Goal: Ask a question

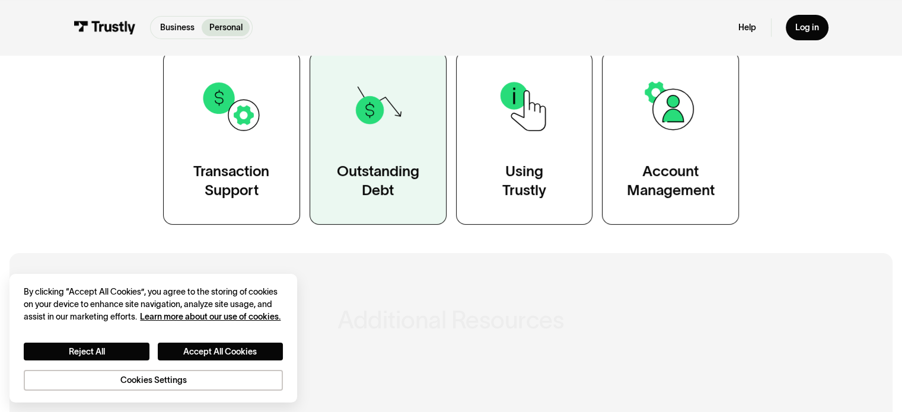
scroll to position [296, 0]
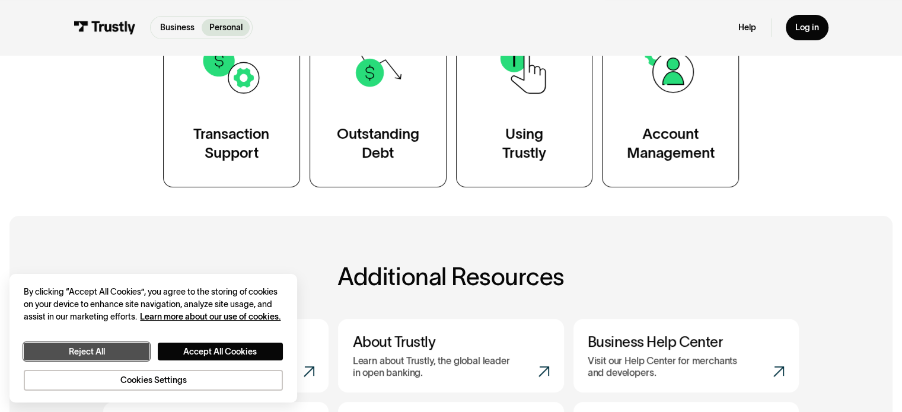
click at [85, 354] on button "Reject All" at bounding box center [86, 352] width 125 height 18
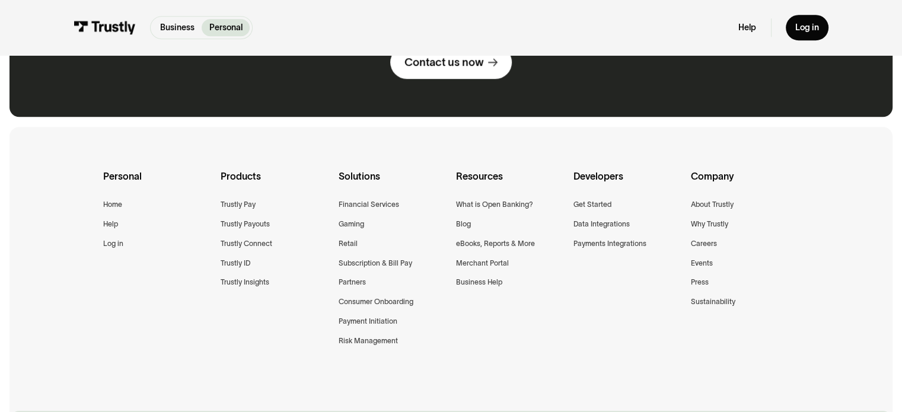
scroll to position [771, 0]
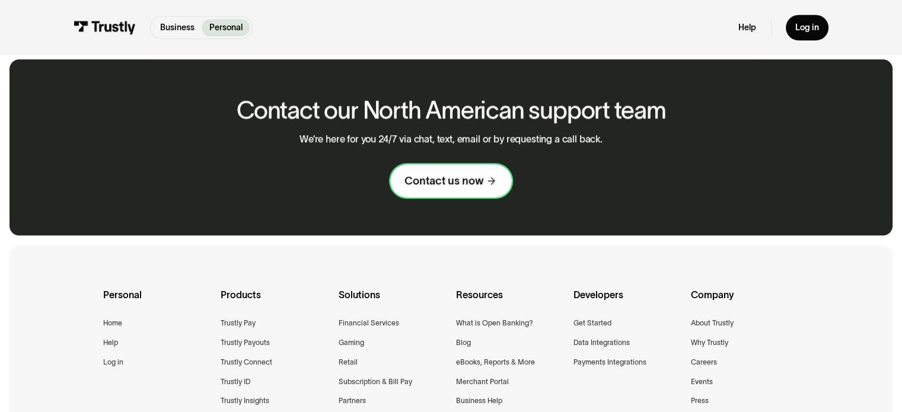
click at [455, 186] on div "Contact us now" at bounding box center [443, 181] width 79 height 14
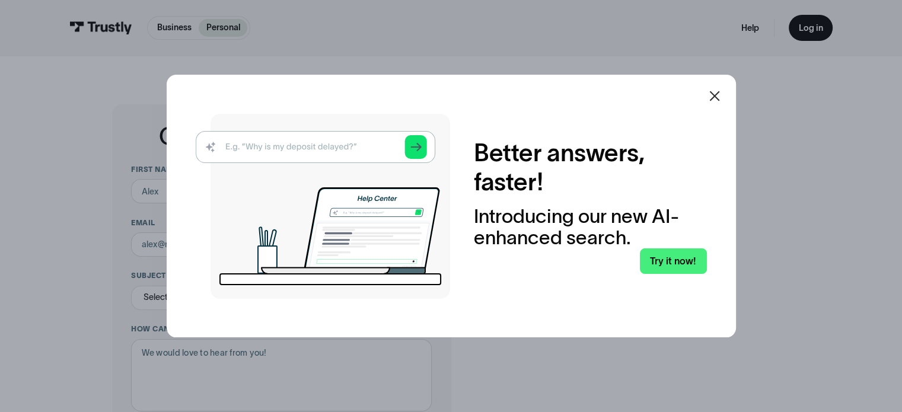
click at [719, 100] on icon at bounding box center [714, 96] width 14 height 14
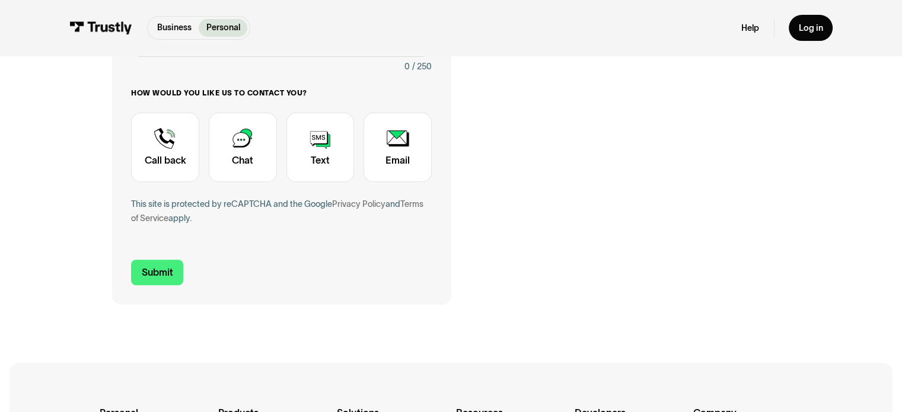
scroll to position [356, 0]
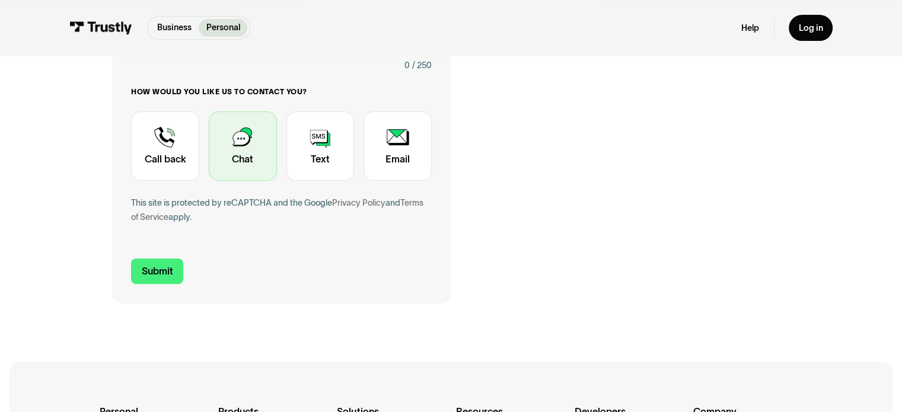
click at [224, 144] on div "Contact Trustly Support" at bounding box center [243, 146] width 68 height 70
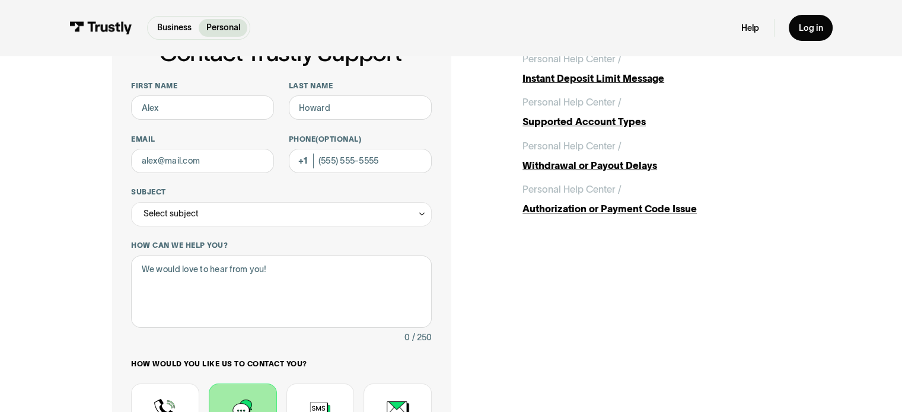
scroll to position [59, 0]
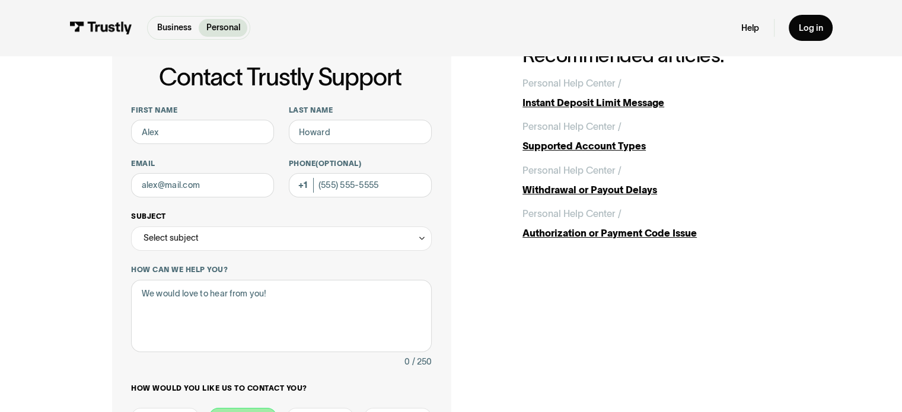
click at [421, 238] on icon "Contact Trustly Support" at bounding box center [421, 238] width 9 height 9
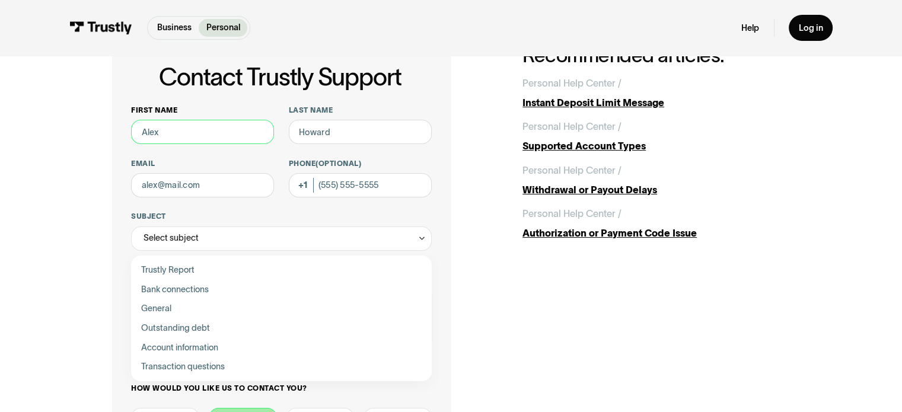
click at [245, 136] on input "First name" at bounding box center [202, 132] width 143 height 24
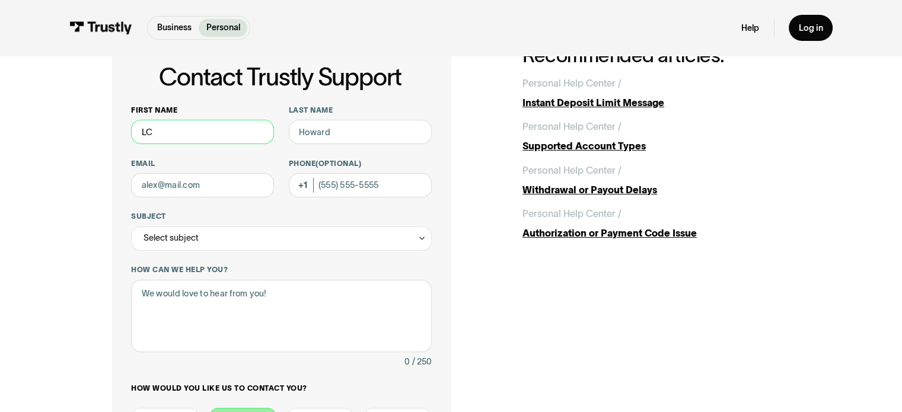
type input "LC"
type input "n"
type input "[PERSON_NAME]"
type input "[EMAIL_ADDRESS][DOMAIN_NAME]"
type input "[PHONE_NUMBER]"
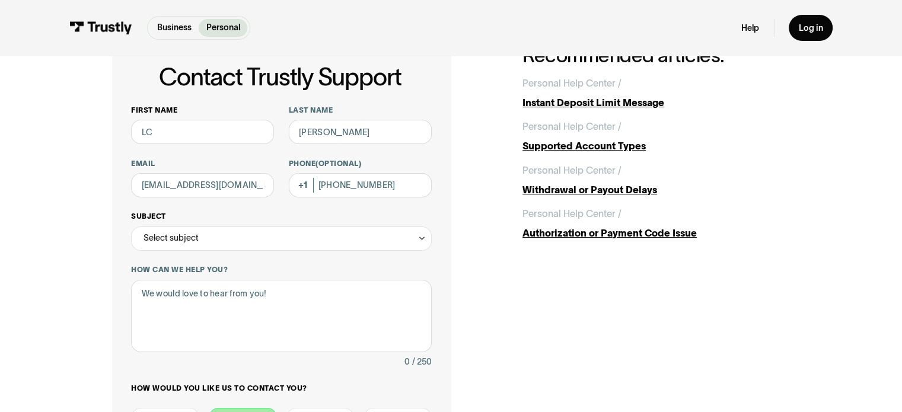
click at [216, 248] on div "Select subject" at bounding box center [281, 238] width 300 height 24
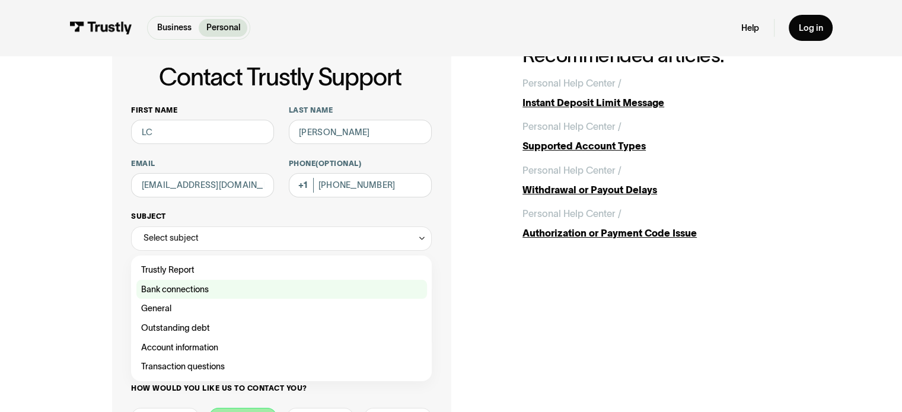
click at [191, 293] on div "Contact Trustly Support" at bounding box center [281, 290] width 291 height 20
type input "**********"
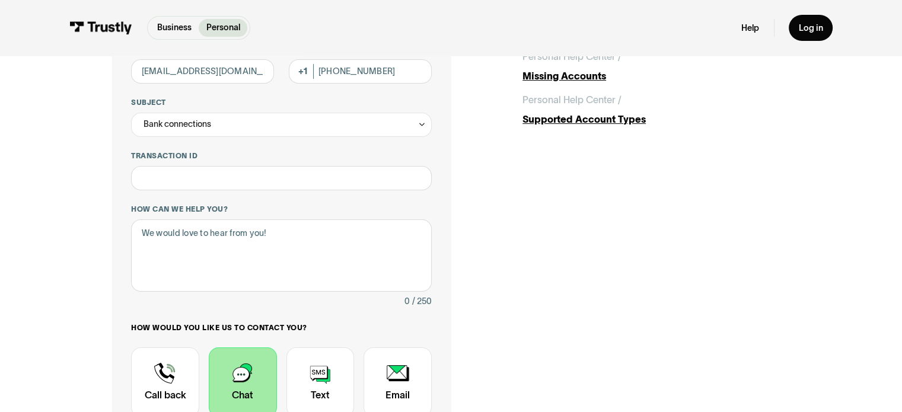
scroll to position [178, 0]
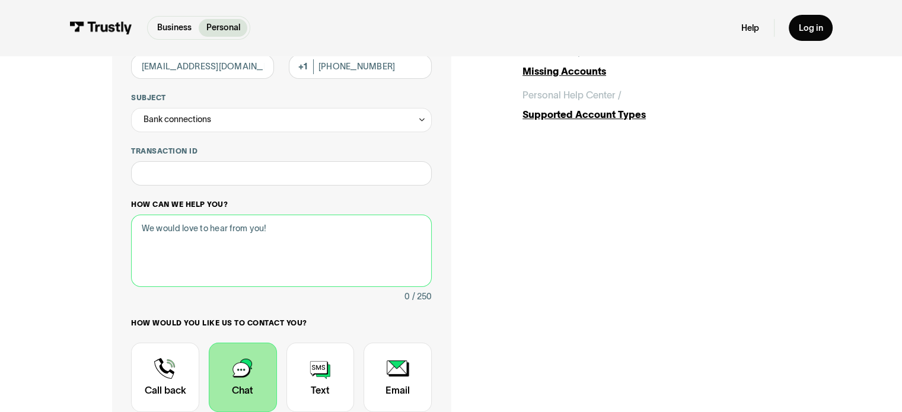
click at [293, 224] on textarea "How can we help you?" at bounding box center [281, 251] width 300 height 73
drag, startPoint x: 292, startPoint y: 228, endPoint x: 190, endPoint y: 239, distance: 102.5
click at [190, 239] on textarea "How can we help you?" at bounding box center [281, 251] width 300 height 73
type textarea "I"
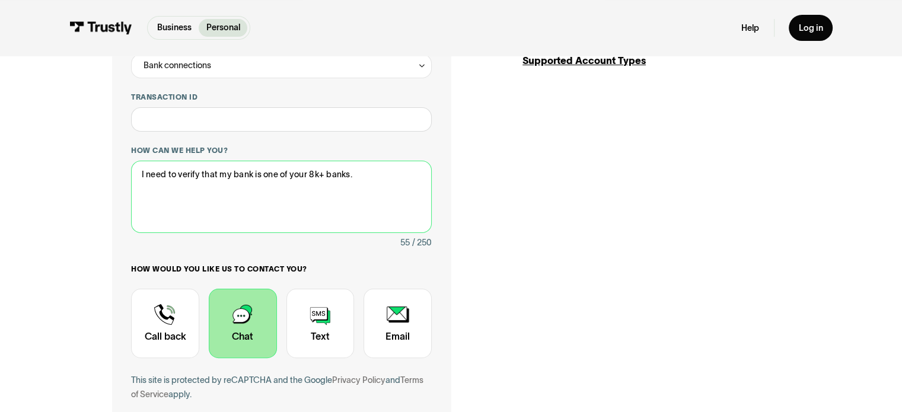
scroll to position [296, 0]
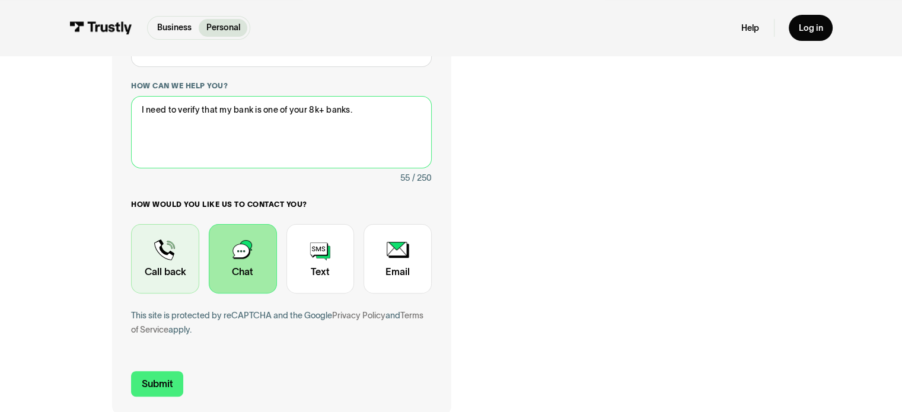
type textarea "I need to verify that my bank is one of your 8k+ banks."
click at [164, 249] on div "Contact Trustly Support" at bounding box center [165, 259] width 68 height 70
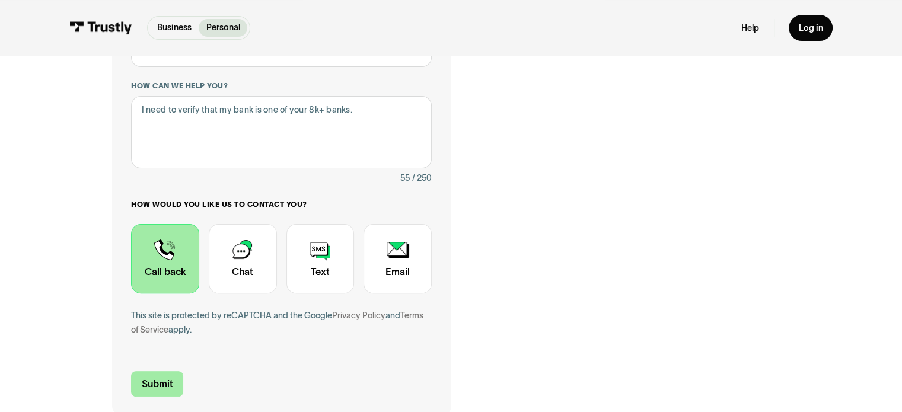
click at [161, 381] on input "Submit" at bounding box center [157, 383] width 52 height 25
type input "[PHONE_NUMBER]"
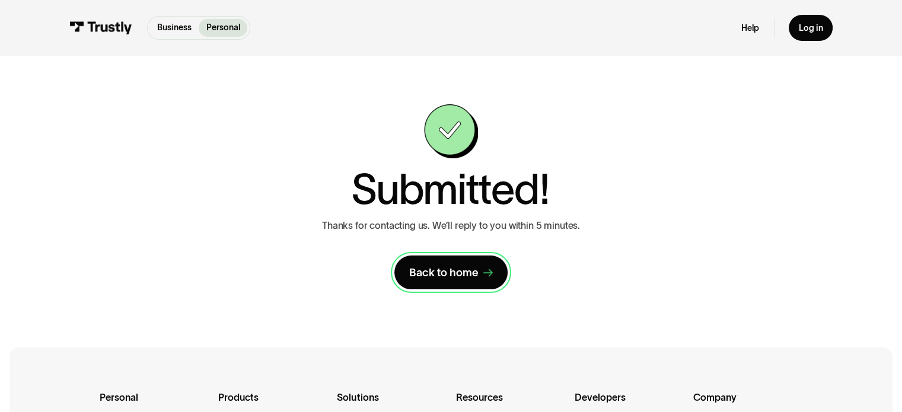
click at [436, 275] on div "Back to home" at bounding box center [443, 273] width 69 height 14
